Goal: Information Seeking & Learning: Find specific fact

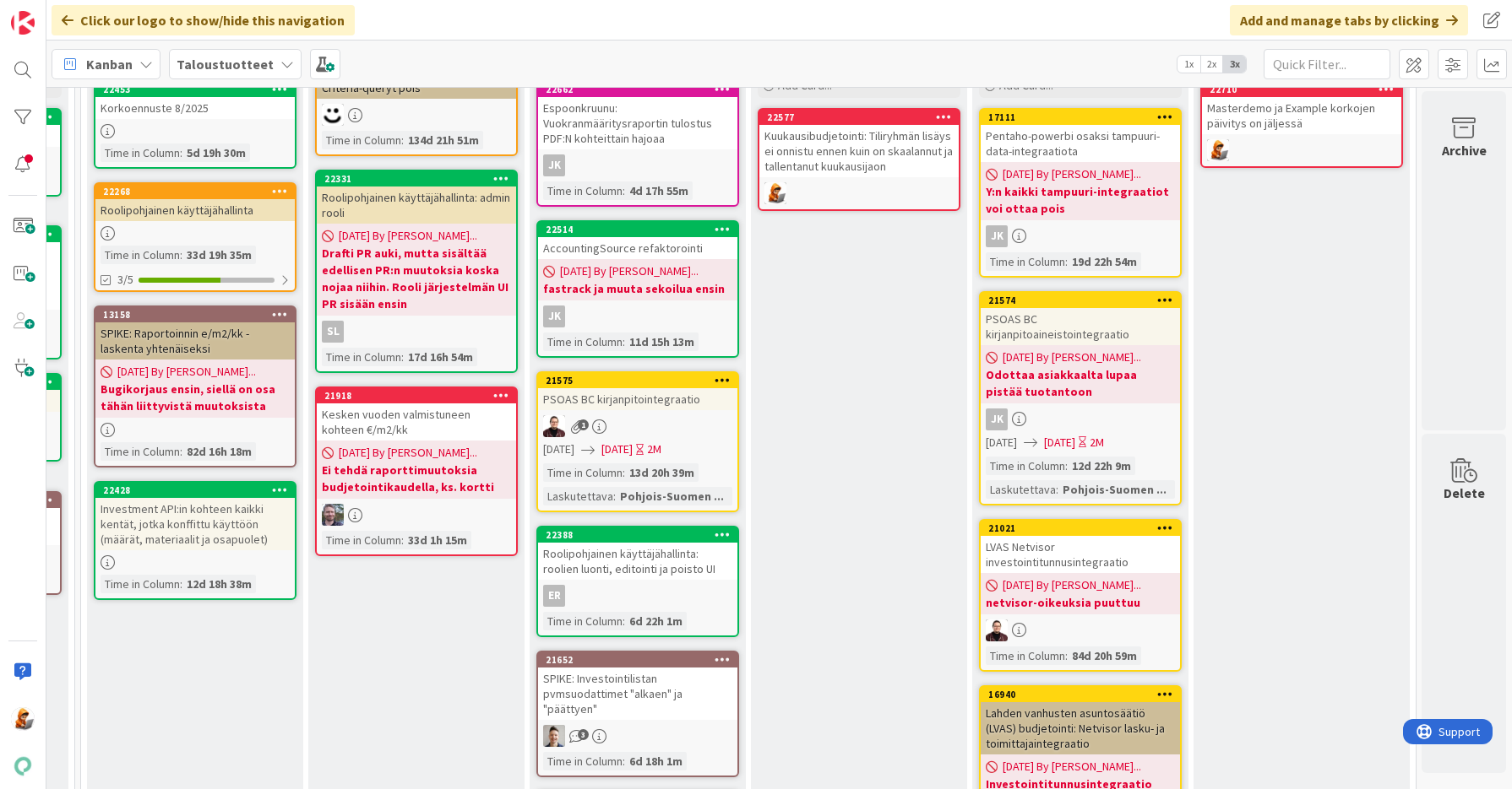
scroll to position [0, 2048]
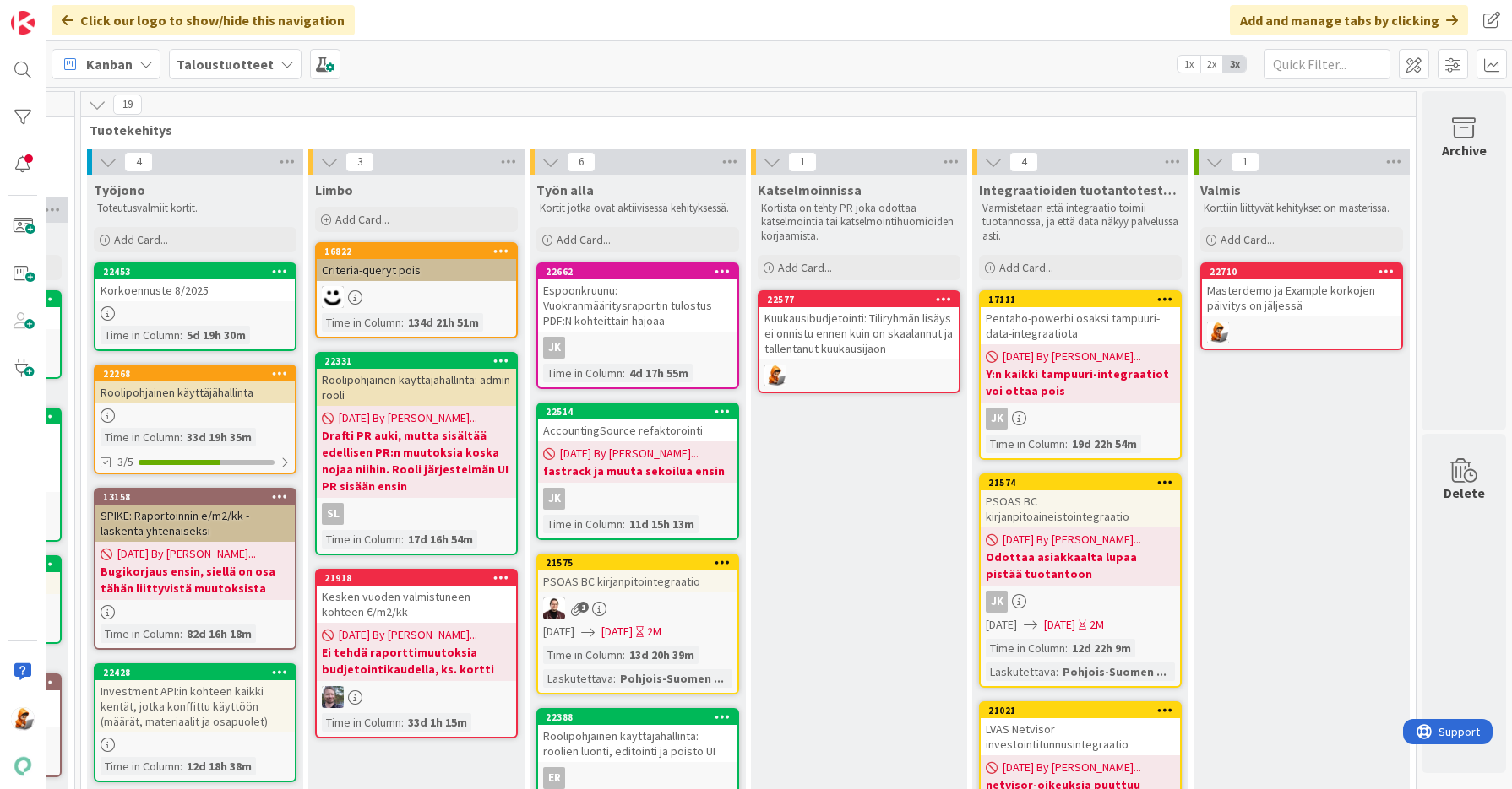
drag, startPoint x: 647, startPoint y: 564, endPoint x: 1396, endPoint y: 2, distance: 936.4
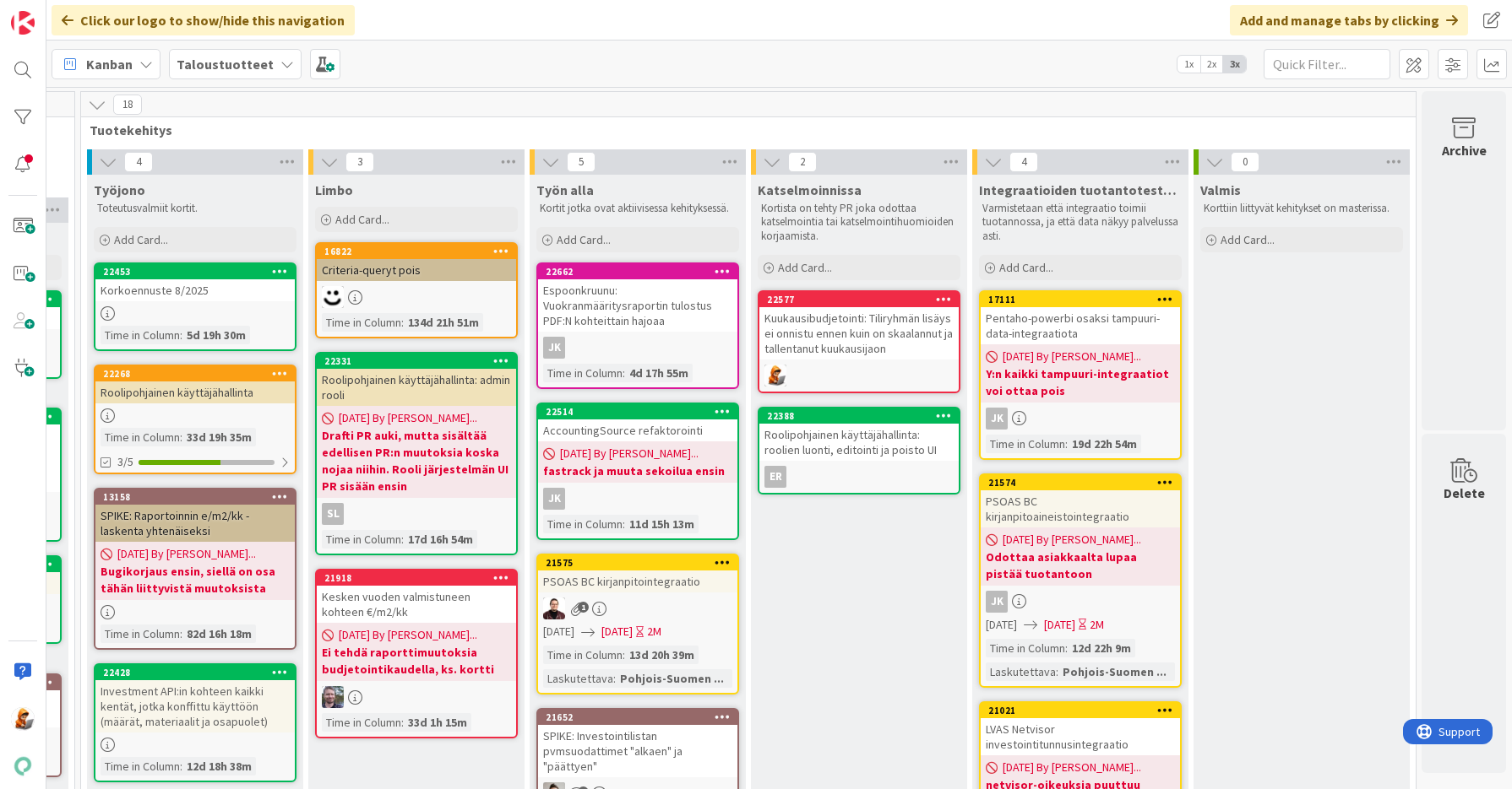
click at [146, 288] on div "Korkoennuste 8/2025" at bounding box center [195, 290] width 200 height 22
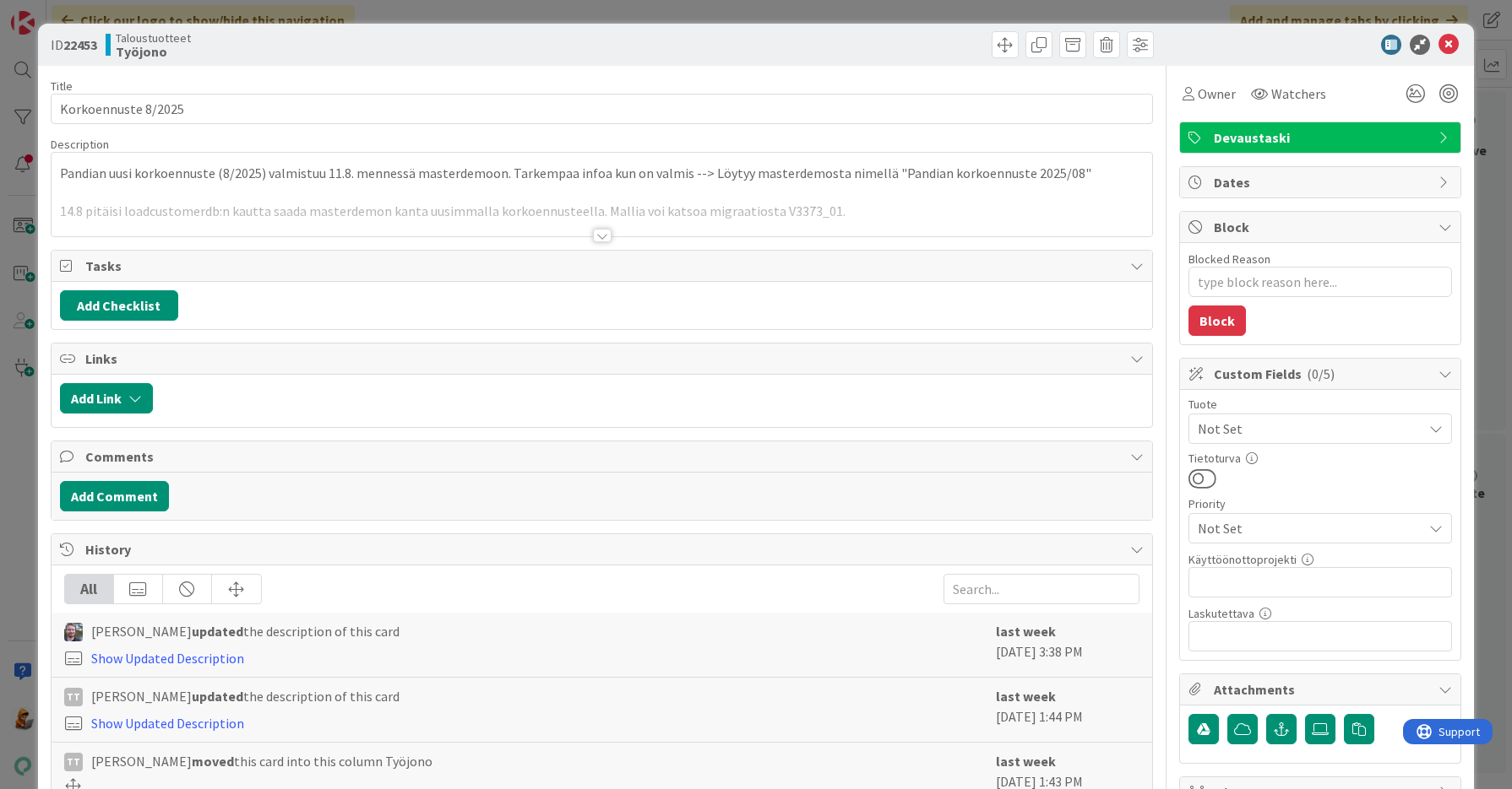
click at [597, 233] on div at bounding box center [601, 236] width 18 height 13
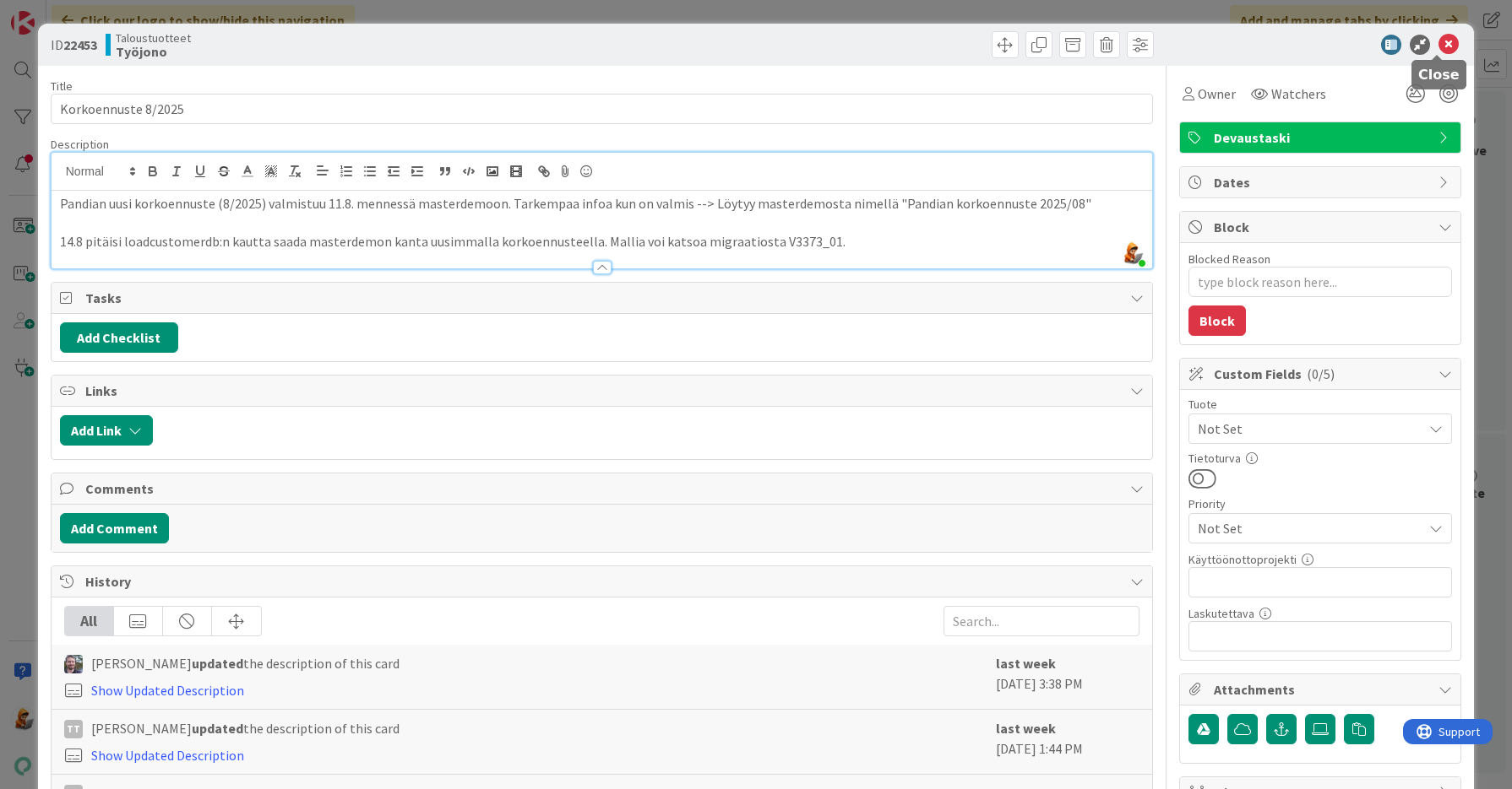
click at [1438, 45] on icon at bounding box center [1448, 44] width 20 height 20
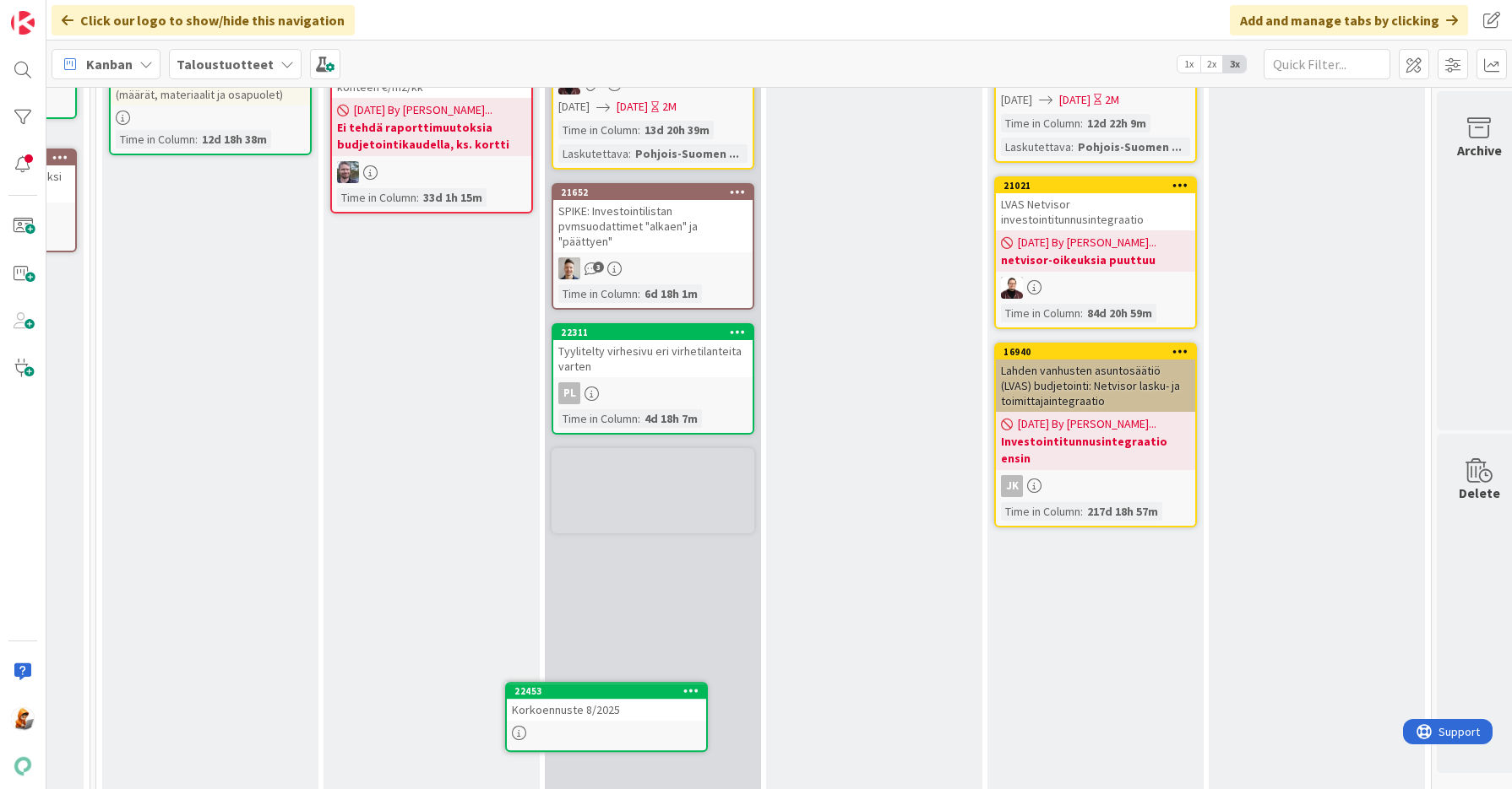
scroll to position [540, 2019]
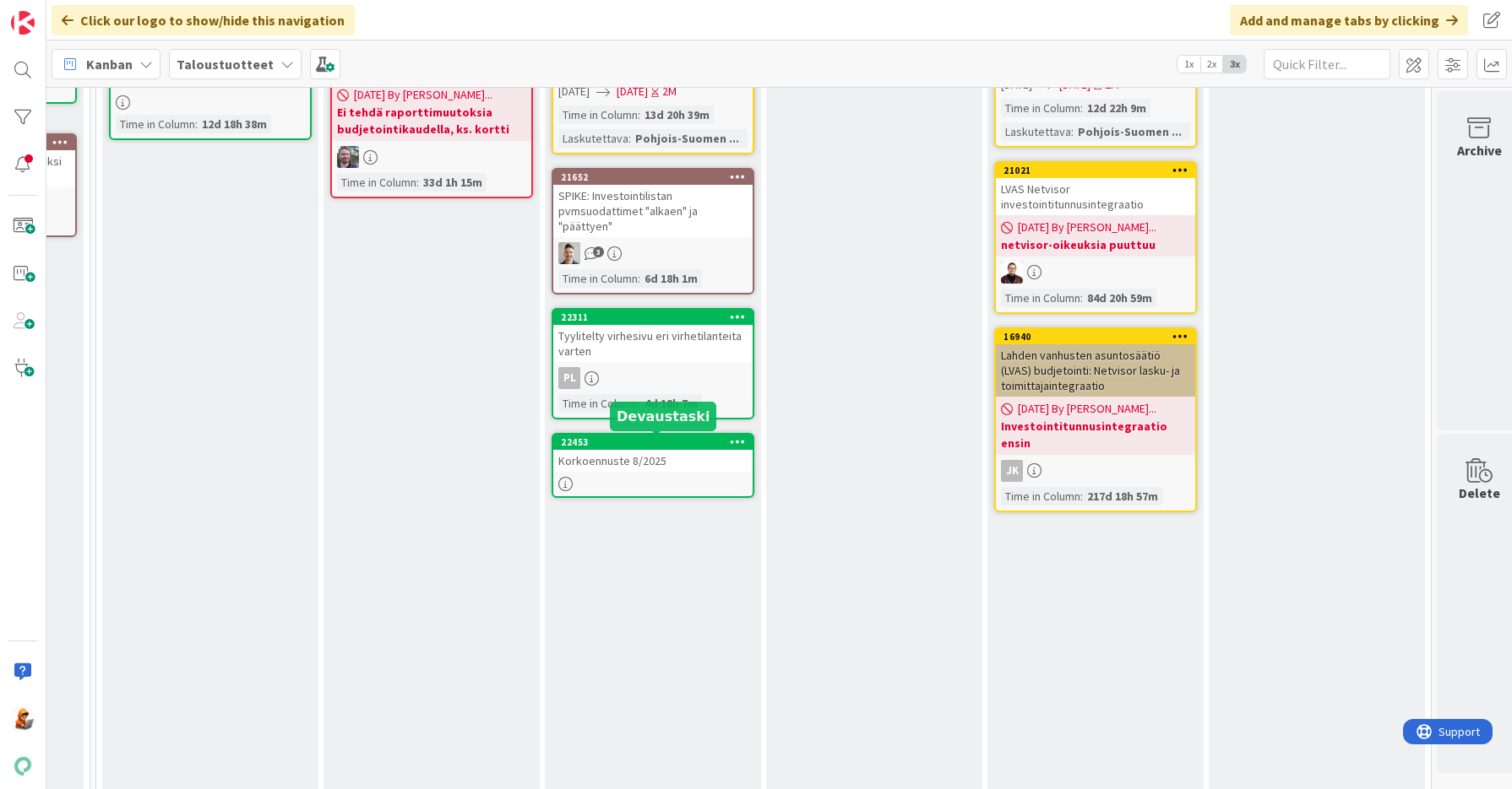
click at [577, 439] on div "22453" at bounding box center [656, 442] width 192 height 11
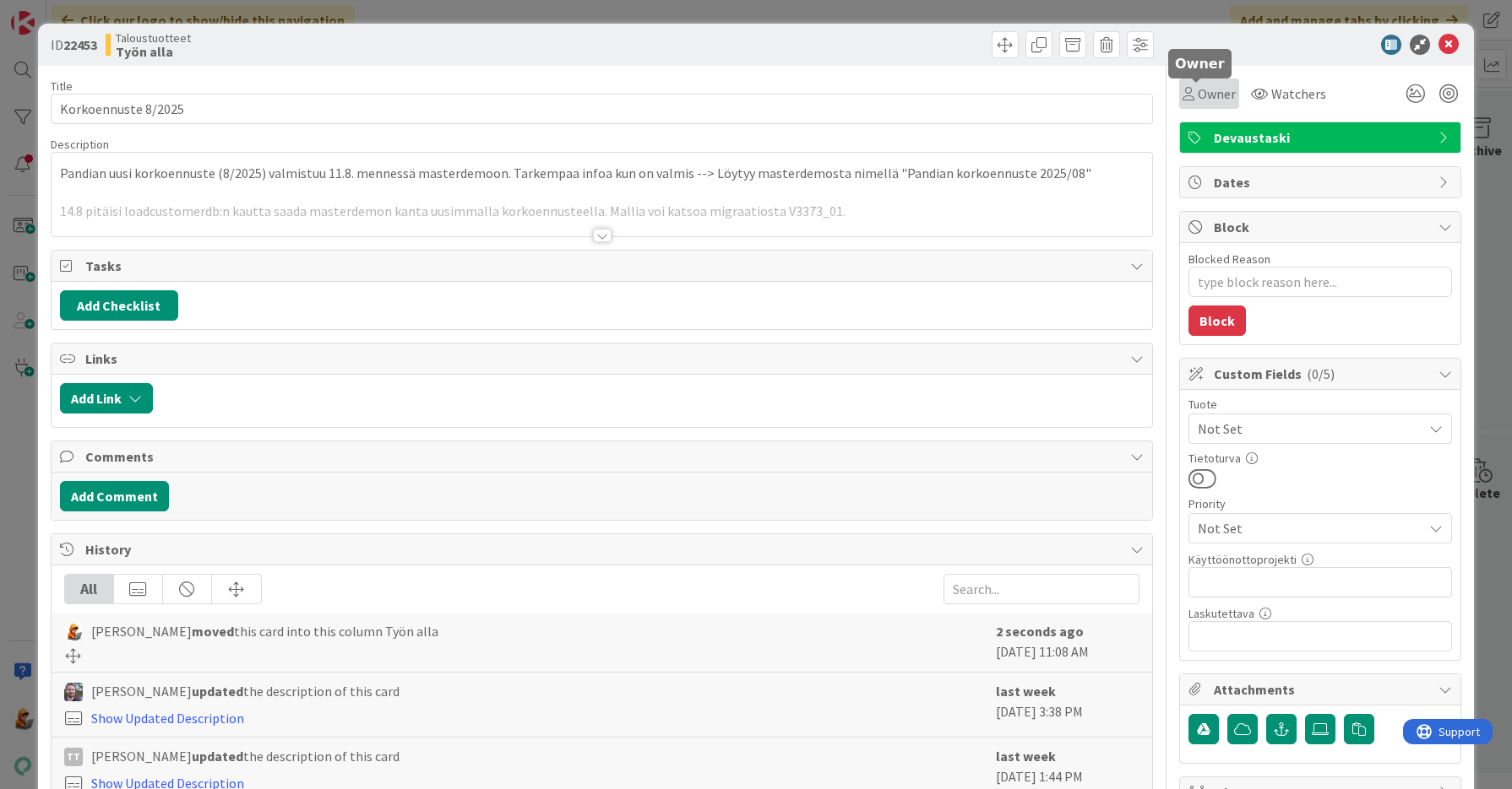
click at [1216, 99] on span "Owner" at bounding box center [1217, 93] width 38 height 20
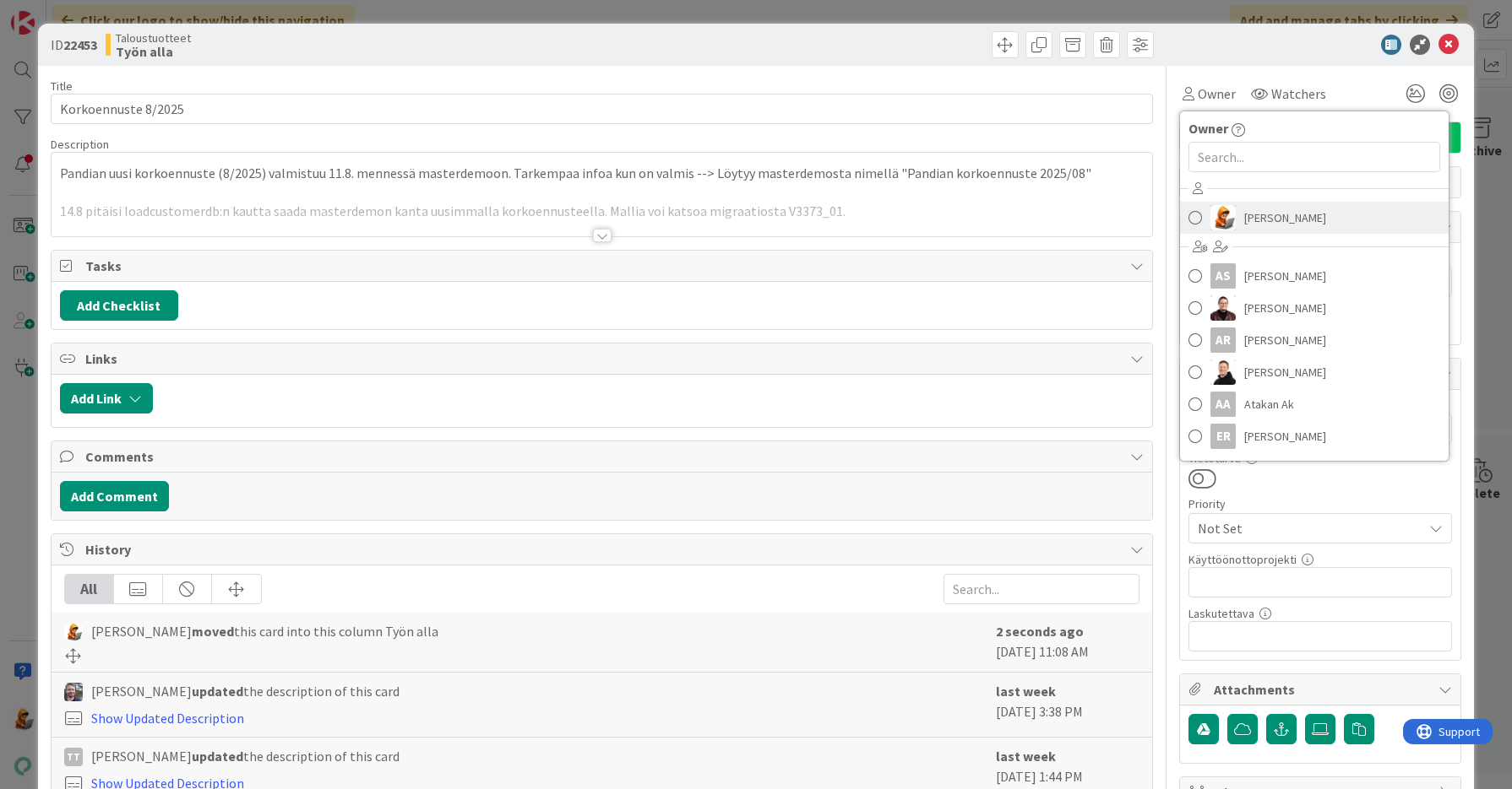
click at [1261, 216] on span "[PERSON_NAME]" at bounding box center [1285, 218] width 82 height 26
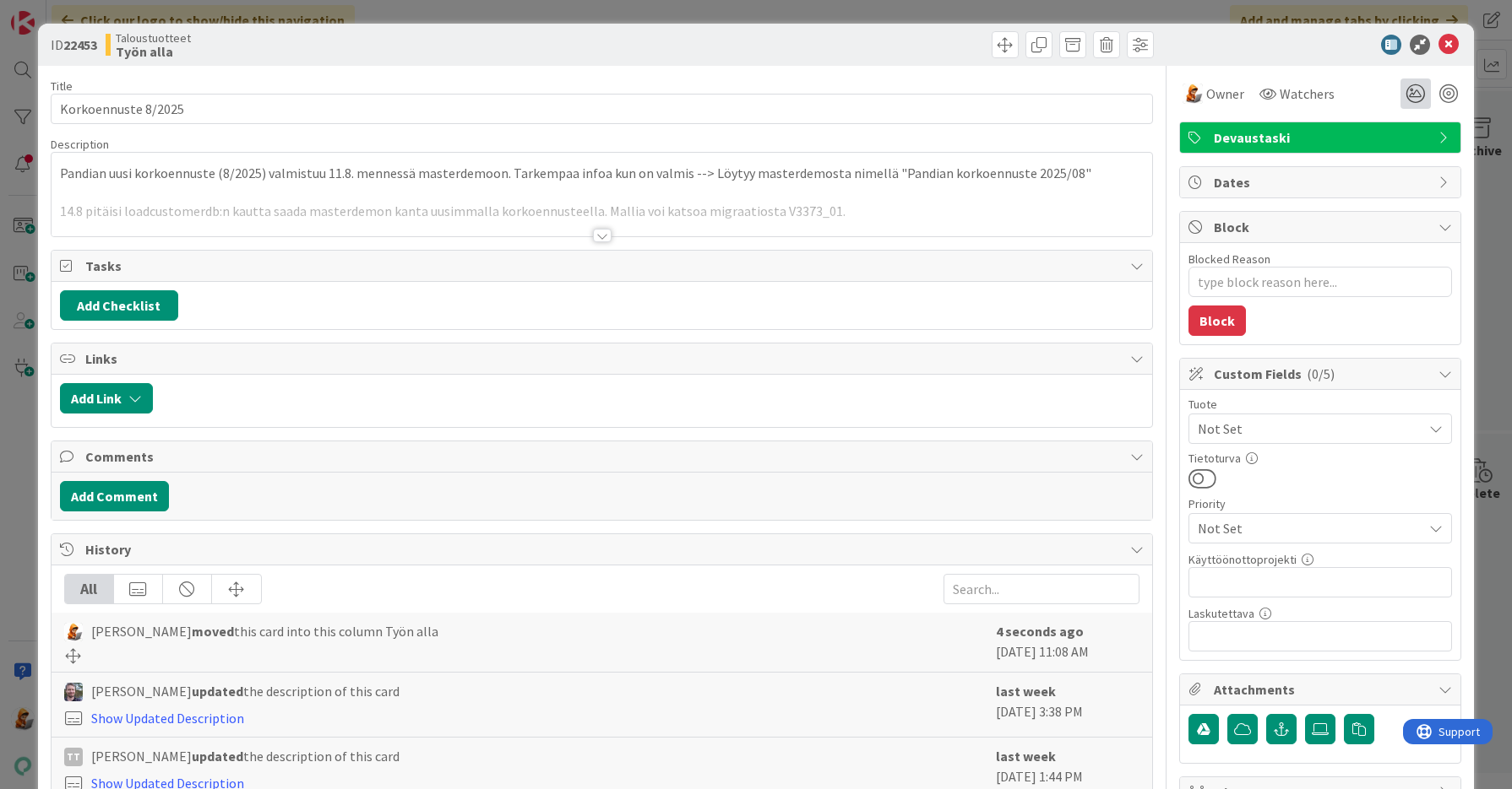
type textarea "x"
click at [1442, 44] on icon at bounding box center [1448, 44] width 20 height 20
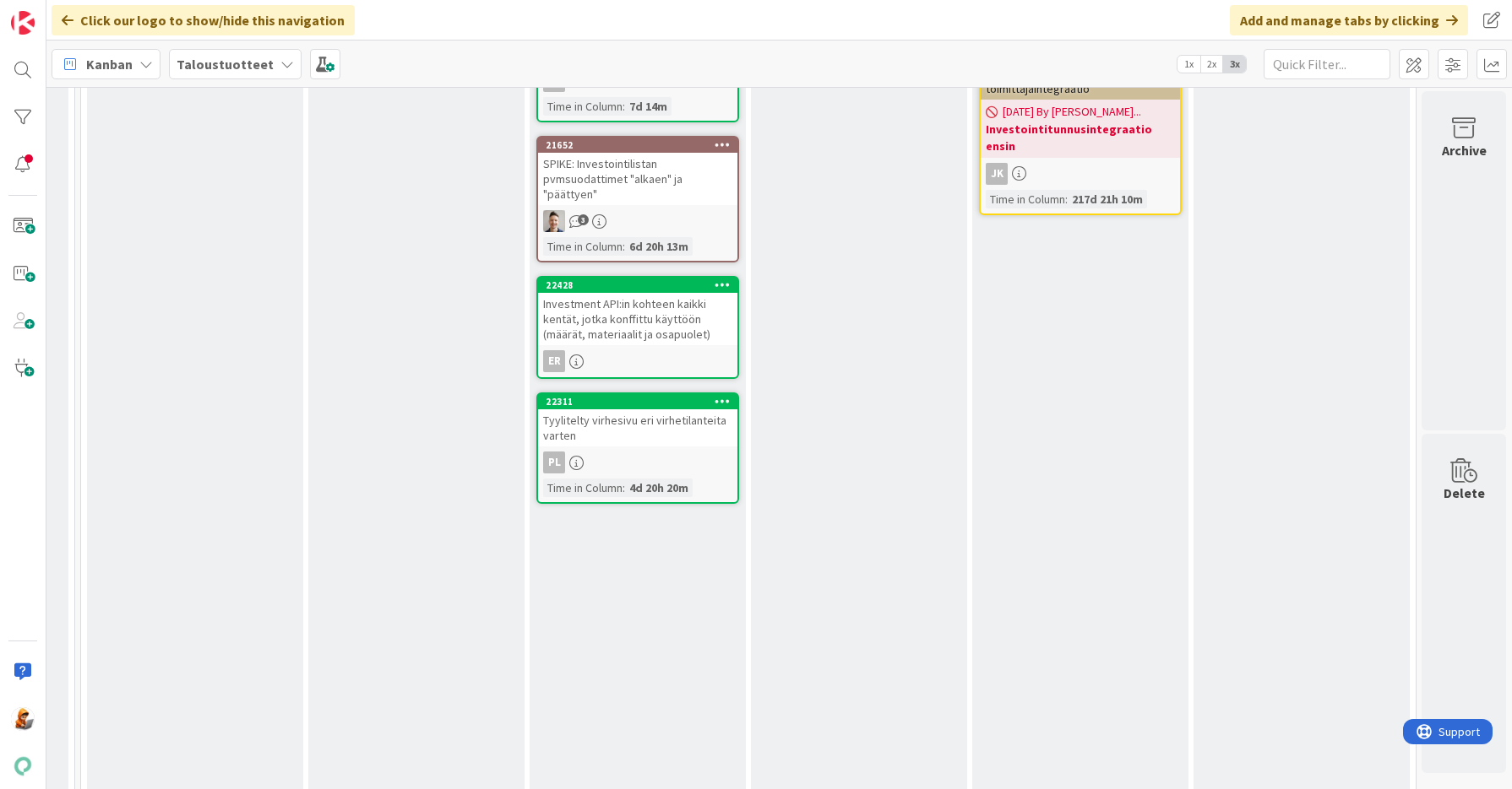
scroll to position [870, 2048]
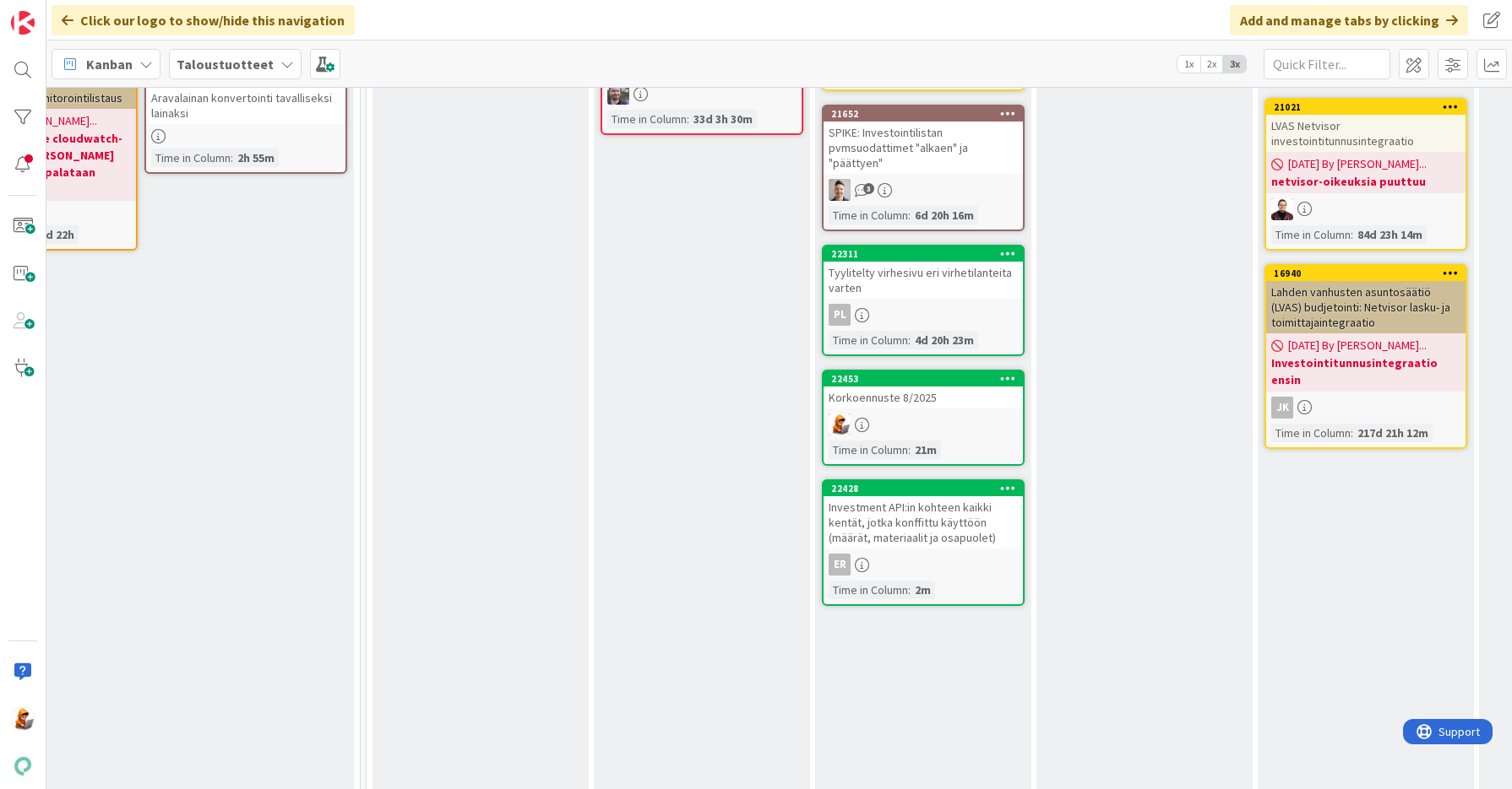
scroll to position [692, 1749]
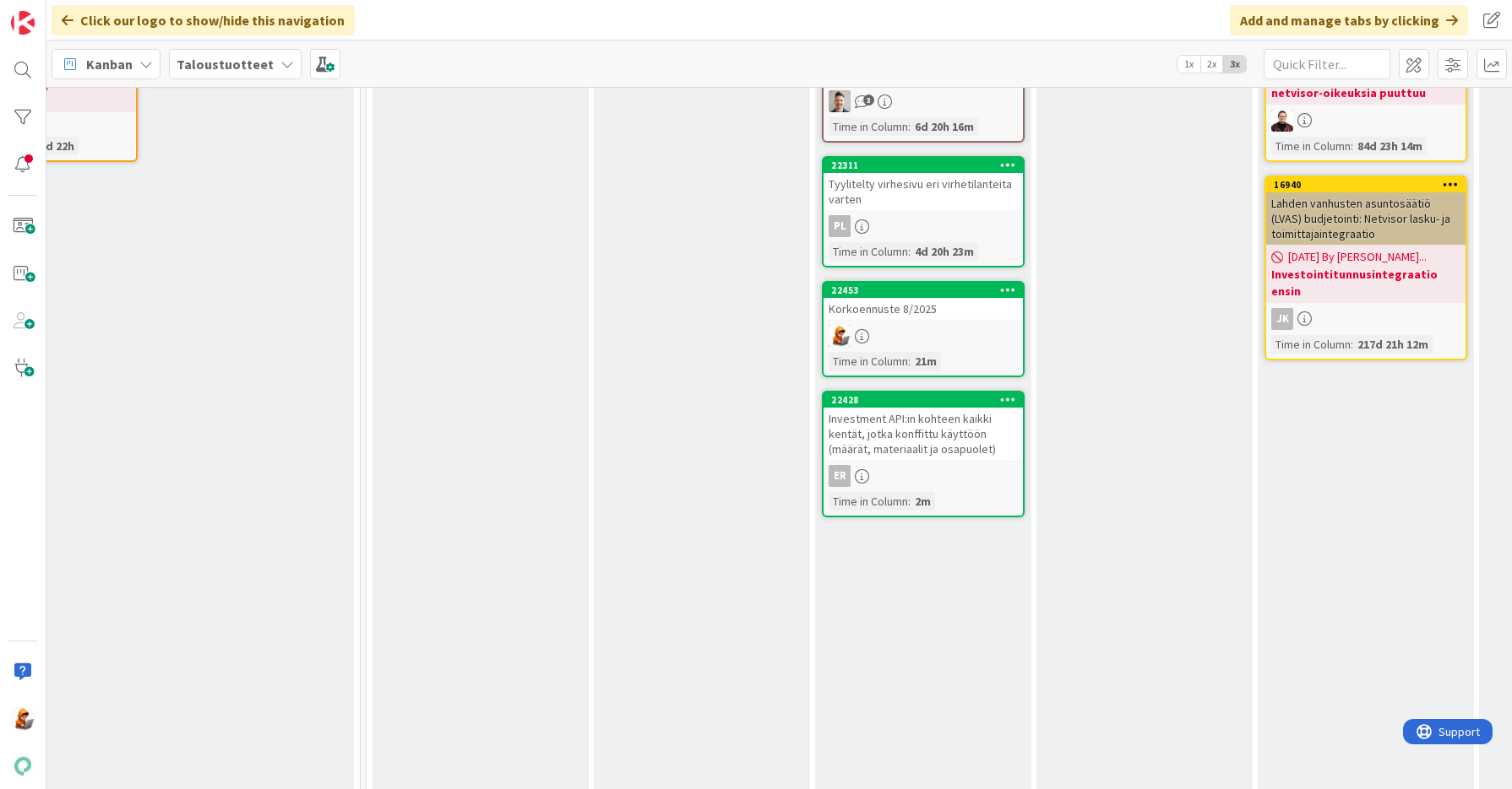
click at [889, 308] on div "Korkoennuste 8/2025" at bounding box center [923, 308] width 200 height 22
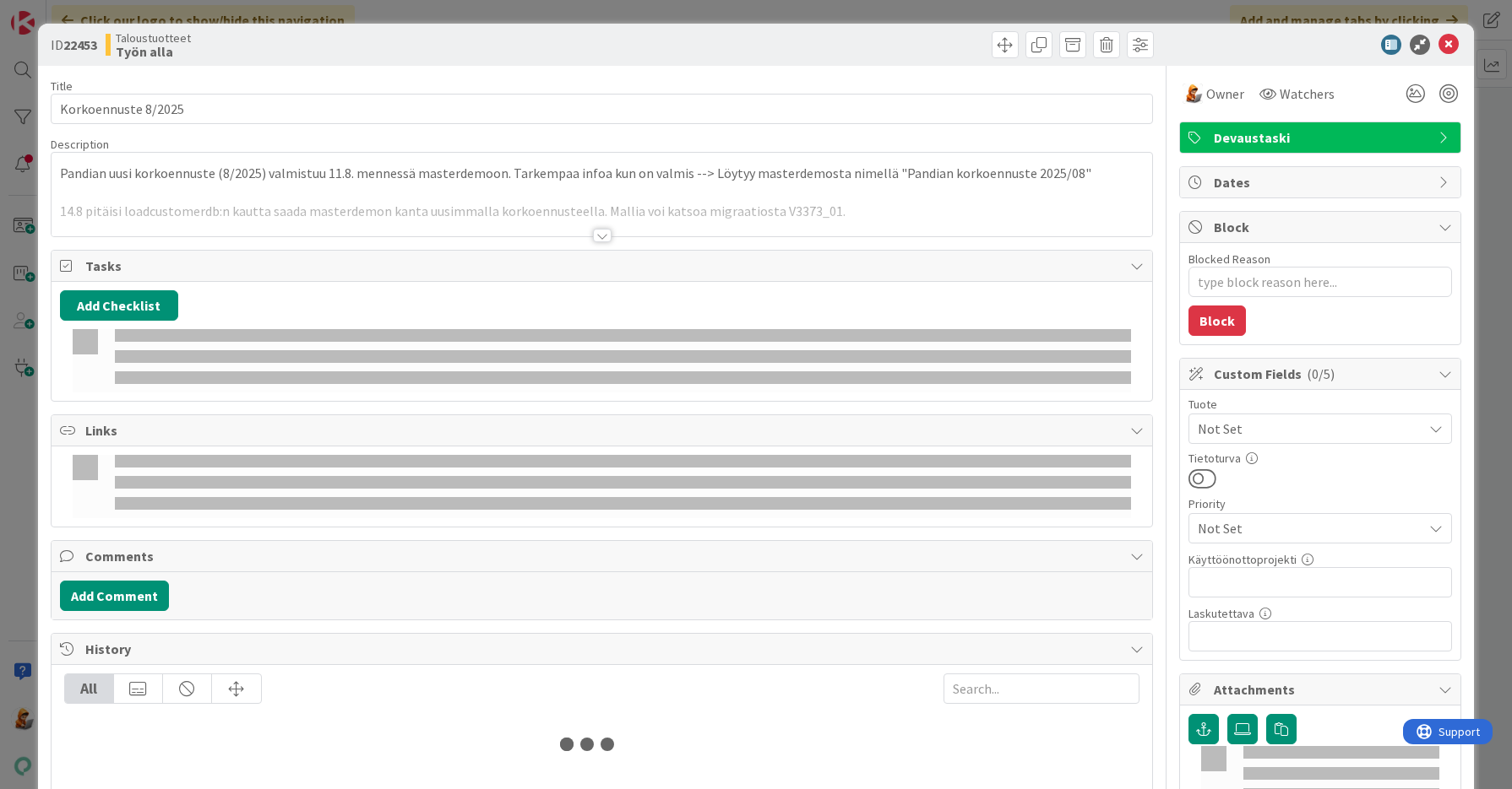
type textarea "x"
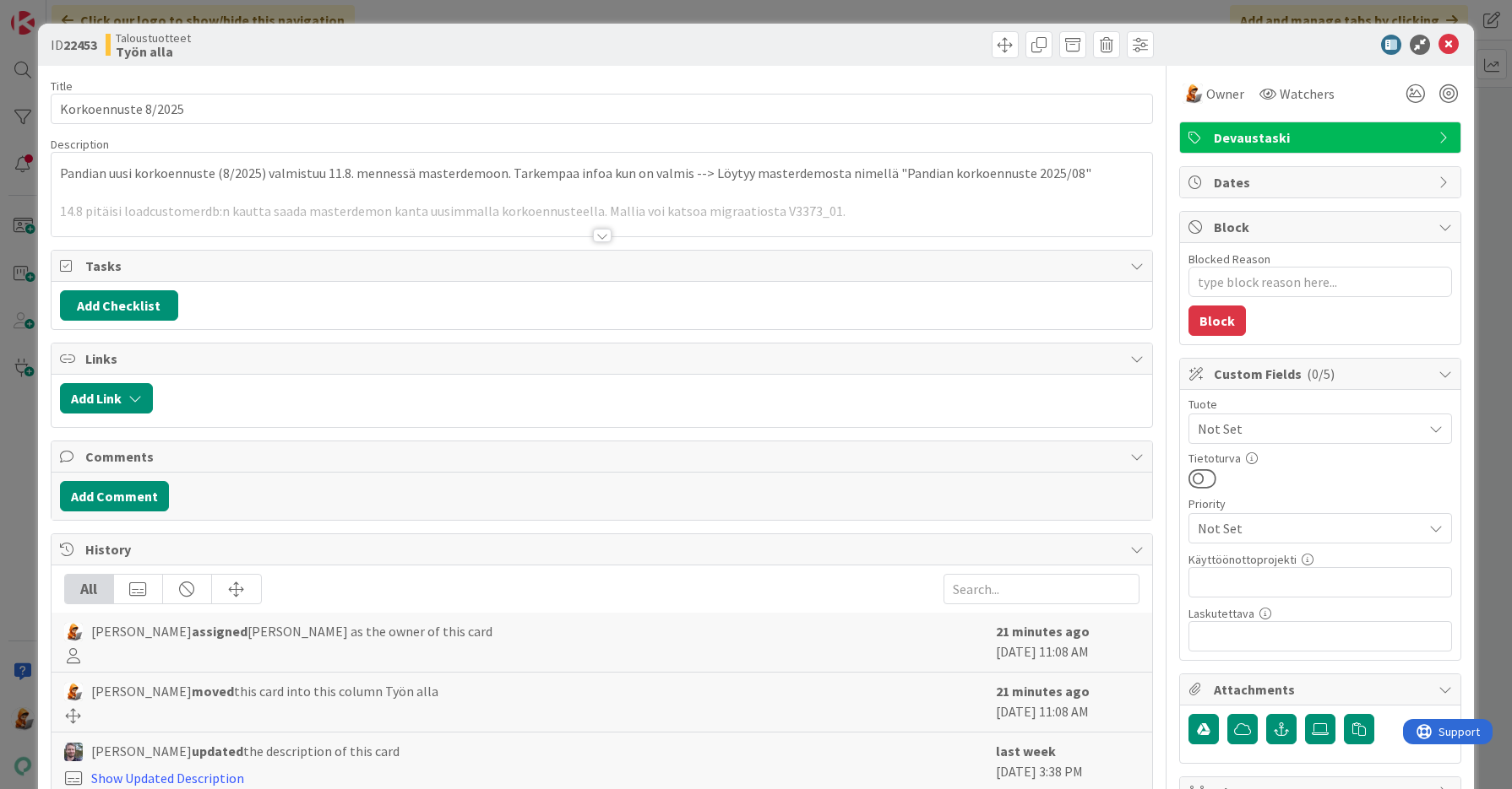
click at [593, 236] on div at bounding box center [601, 236] width 18 height 13
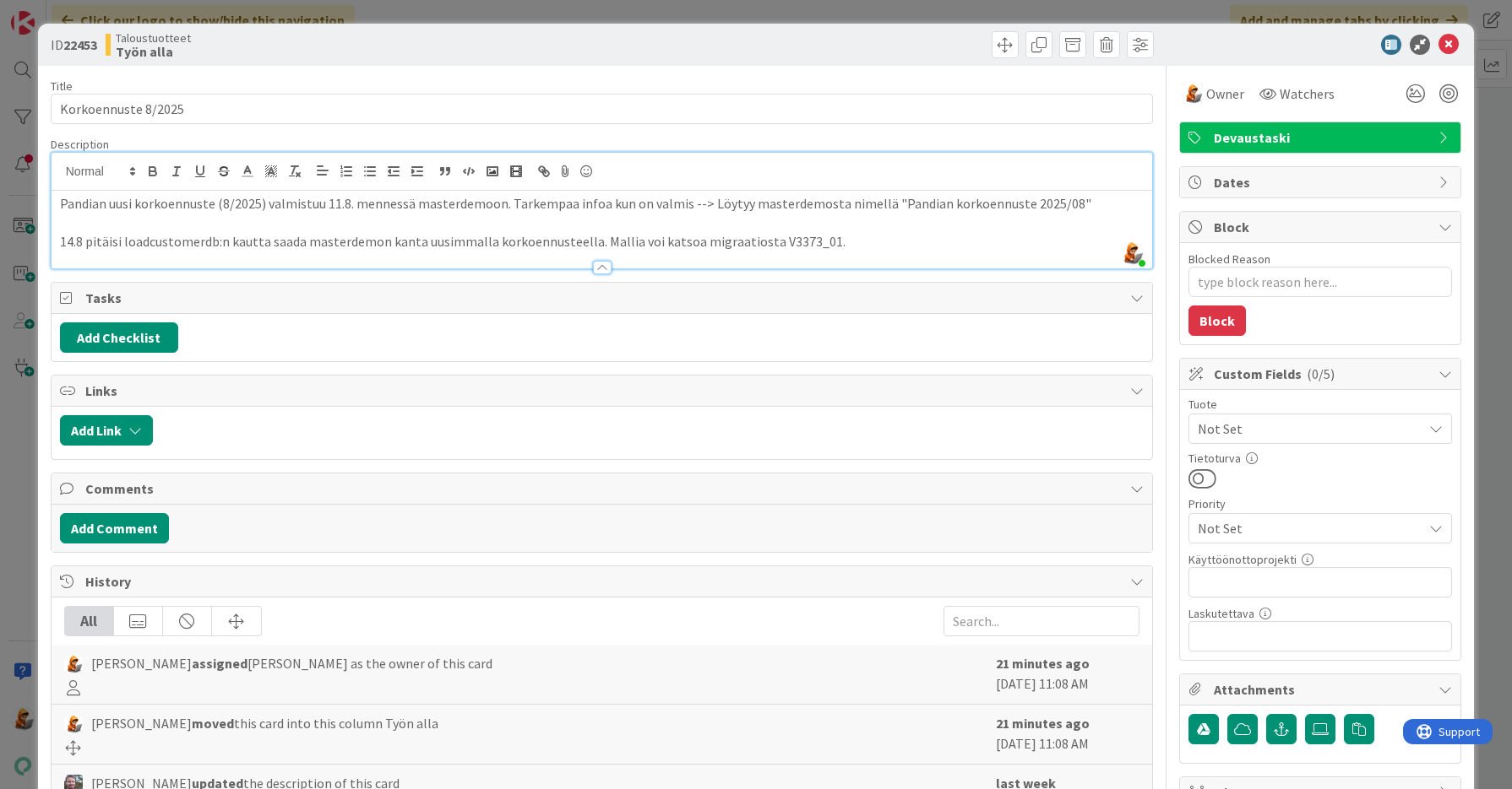
click at [785, 242] on p "14.8 pitäisi loadcustomerdb:n kautta saada masterdemon kanta uusimmalla korkoen…" at bounding box center [602, 241] width 1084 height 19
copy p "V3373_01"
click at [788, 244] on p "14.8 pitäisi loadcustomerdb:n kautta saada masterdemon kanta uusimmalla korkoen…" at bounding box center [602, 241] width 1084 height 19
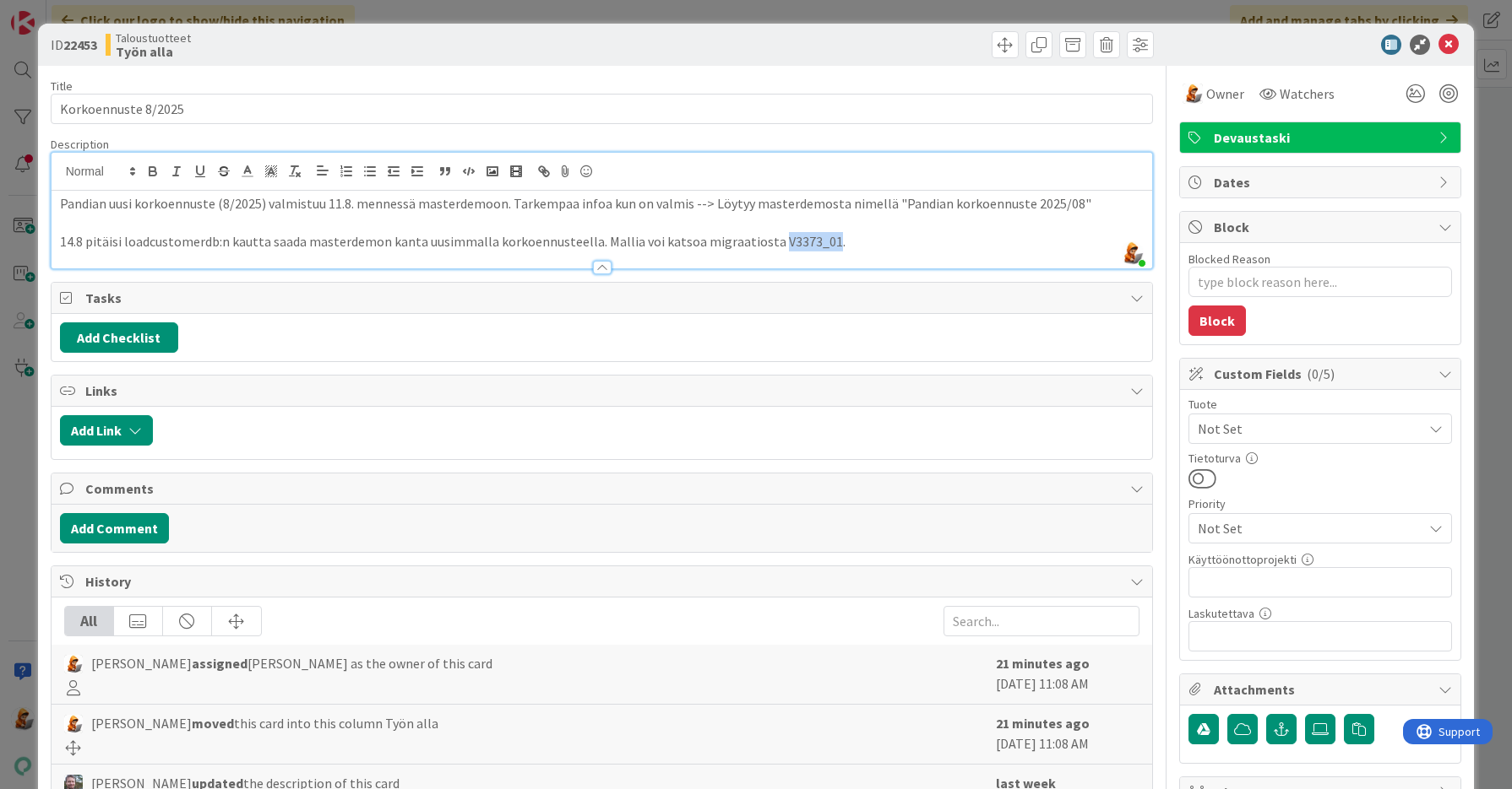
copy p "V3373_01"
